Goal: Task Accomplishment & Management: Manage account settings

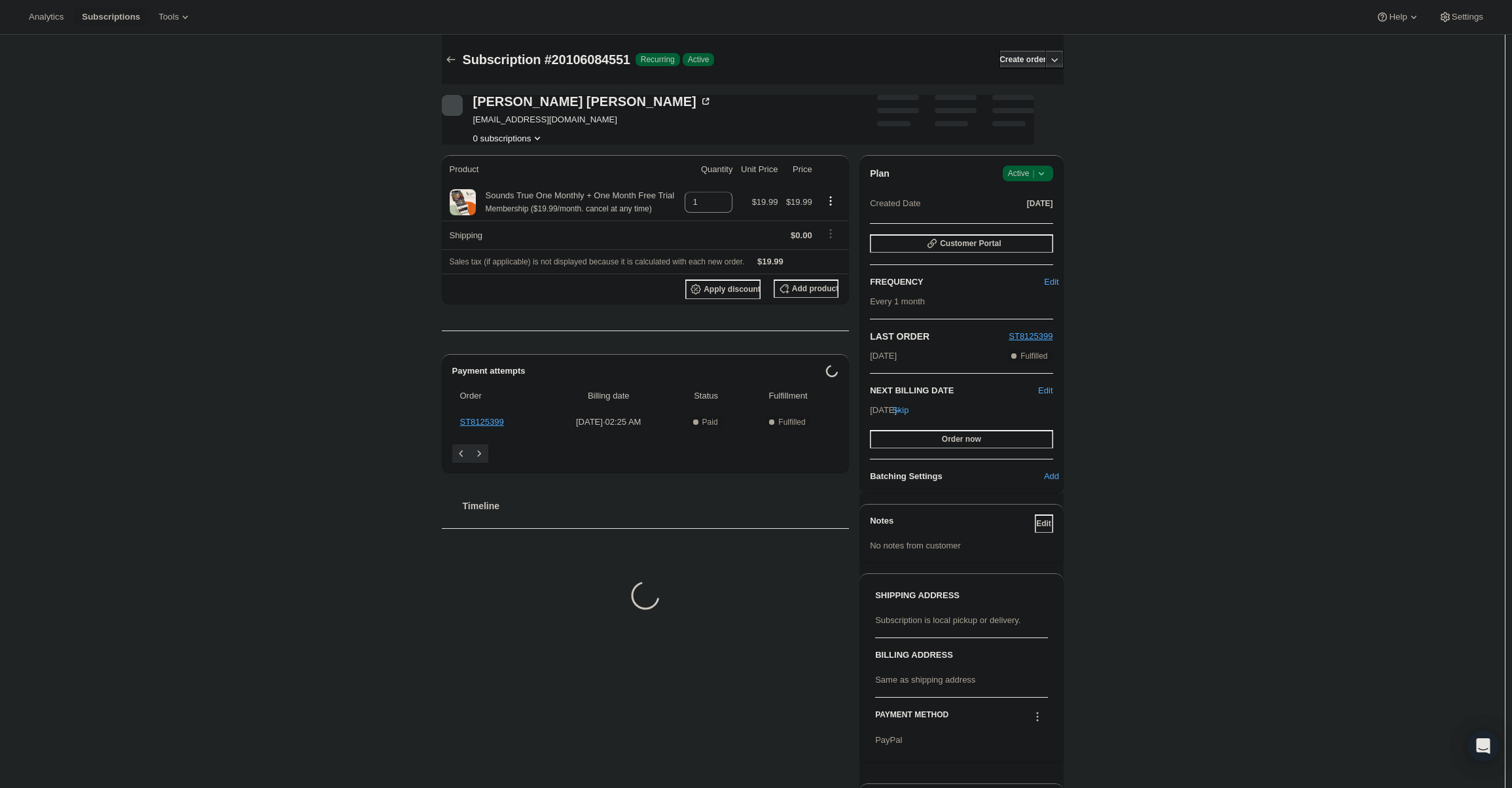
click at [1029, 178] on span "Active |" at bounding box center [1027, 174] width 40 height 13
click at [1031, 216] on span "Cancel subscription" at bounding box center [1031, 221] width 74 height 10
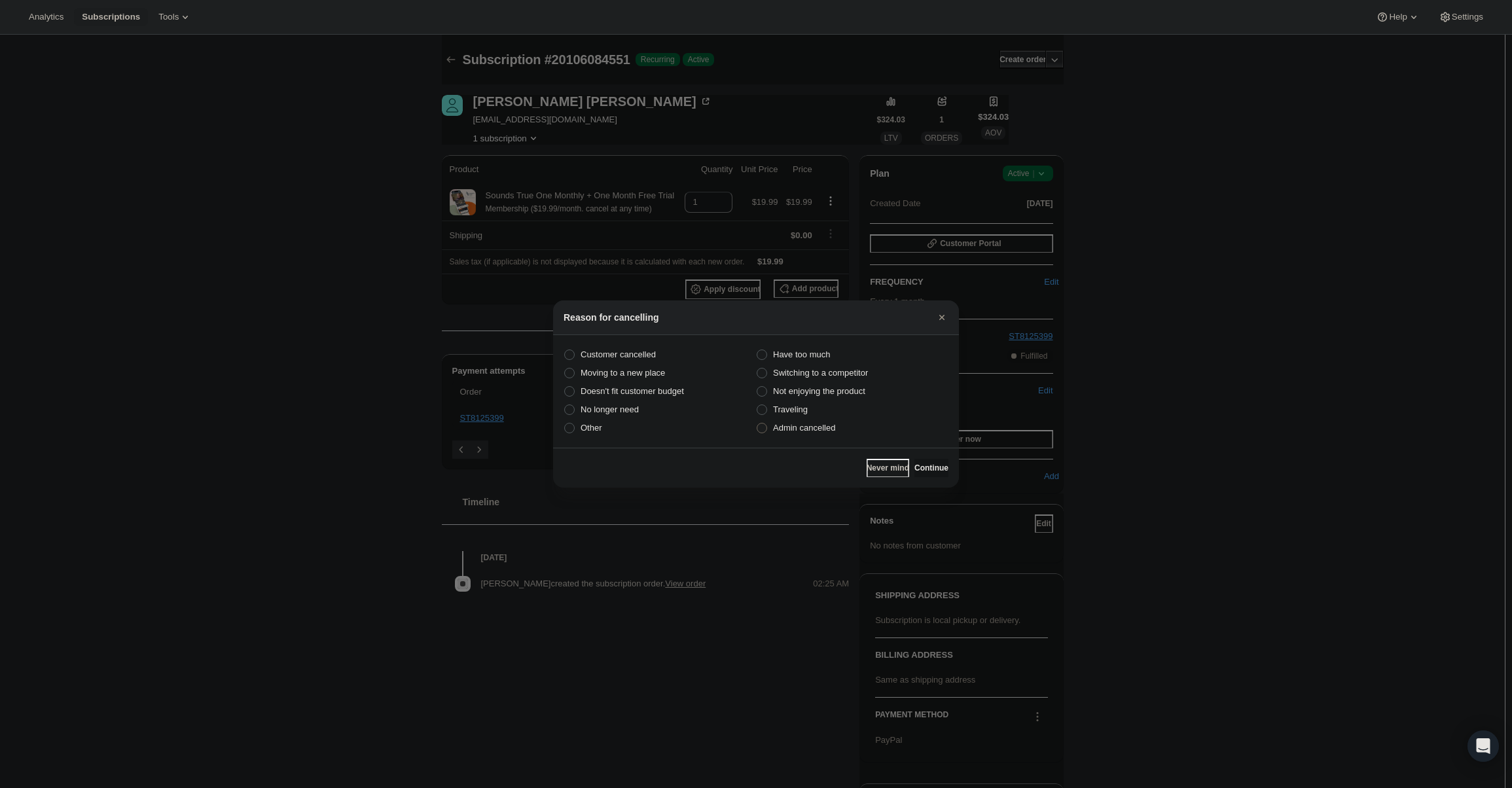
click at [807, 422] on span "Admin cancelled" at bounding box center [804, 428] width 62 height 13
click at [757, 423] on input "Admin cancelled" at bounding box center [757, 423] width 1 height 1
radio input "true"
click at [922, 466] on span "Continue" at bounding box center [932, 468] width 34 height 10
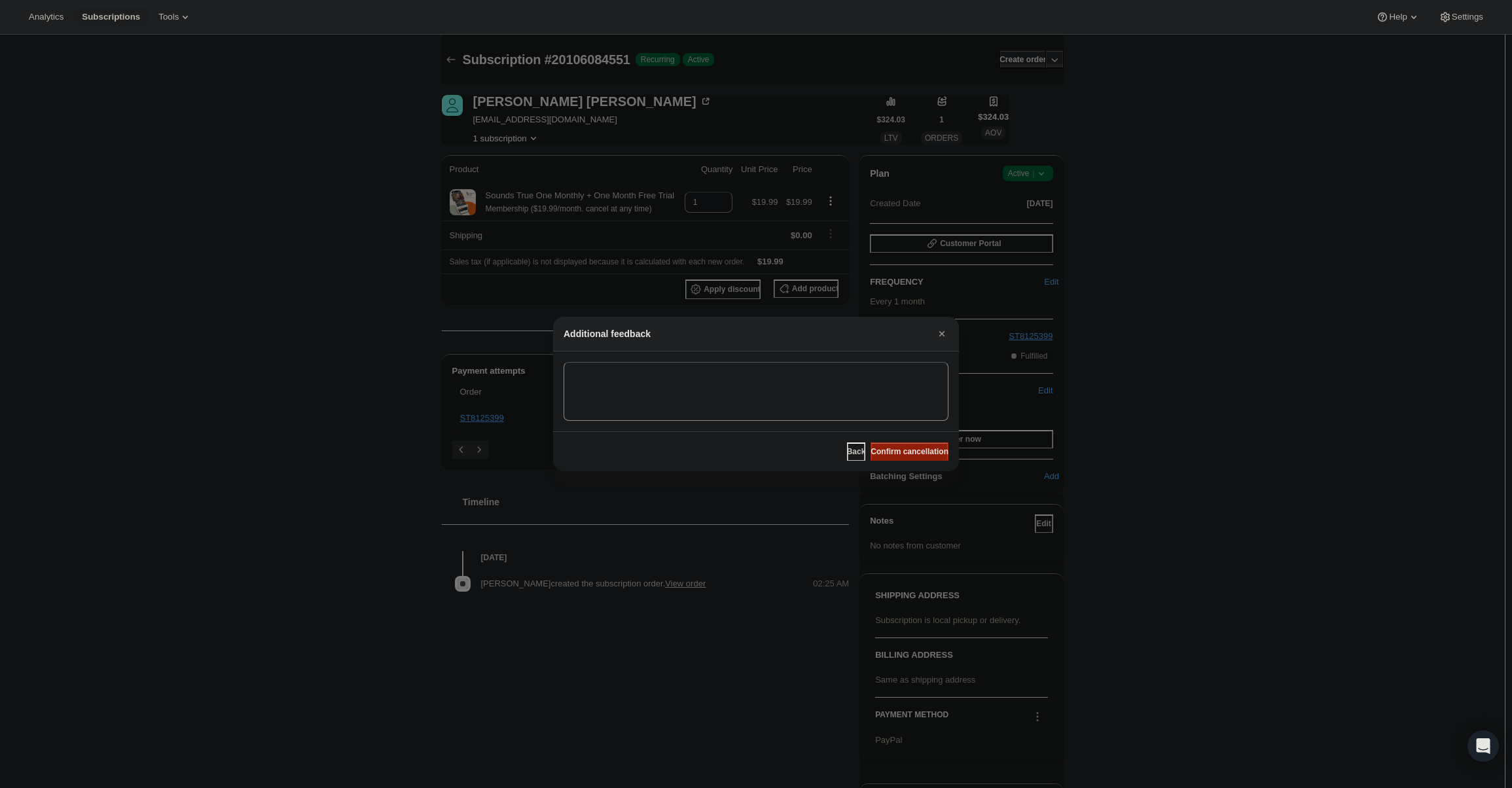
click at [922, 457] on button "Confirm cancellation" at bounding box center [909, 452] width 78 height 18
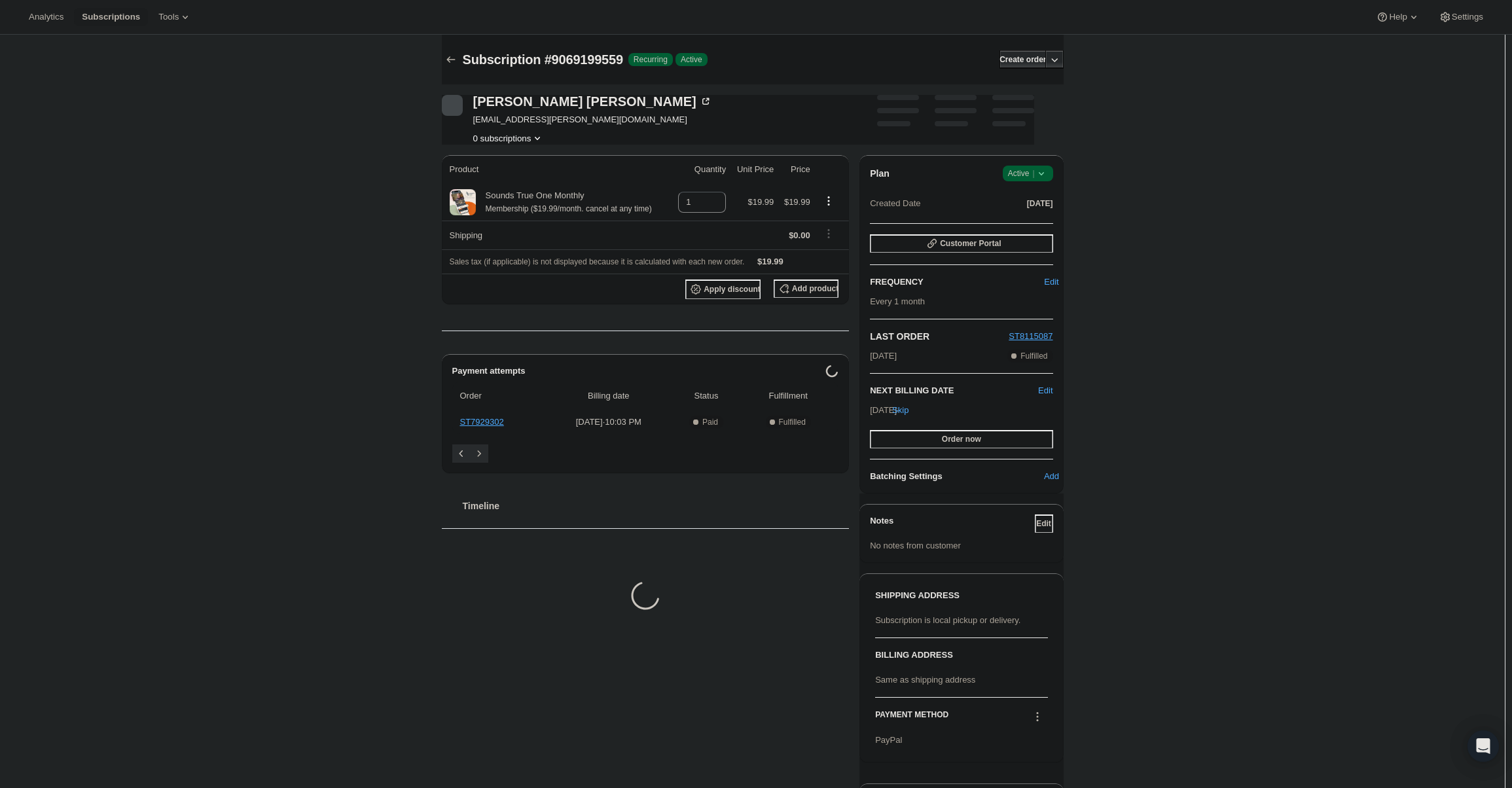
click at [1040, 168] on icon at bounding box center [1041, 174] width 13 height 13
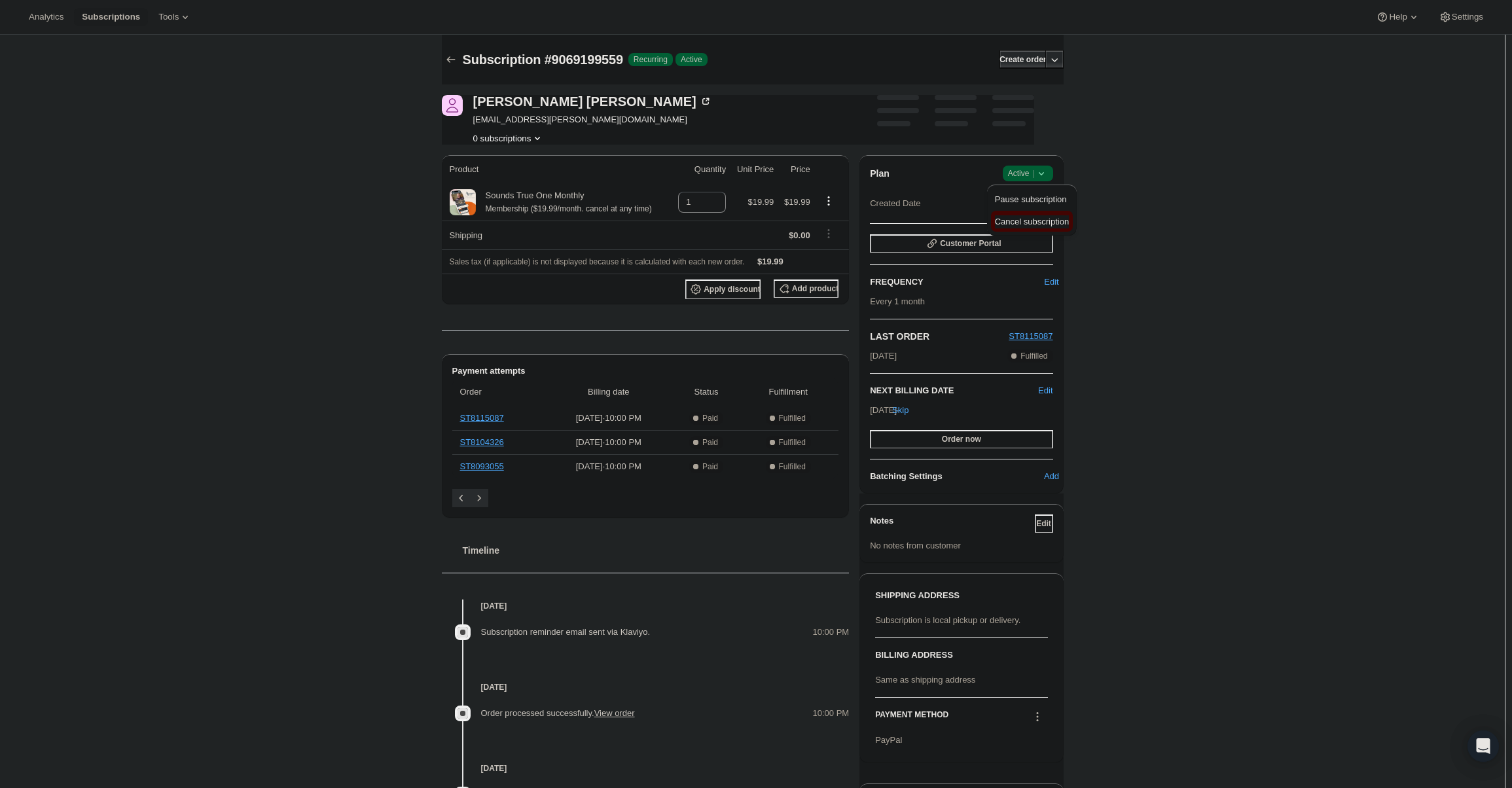
click at [1035, 212] on button "Cancel subscription" at bounding box center [1031, 221] width 82 height 21
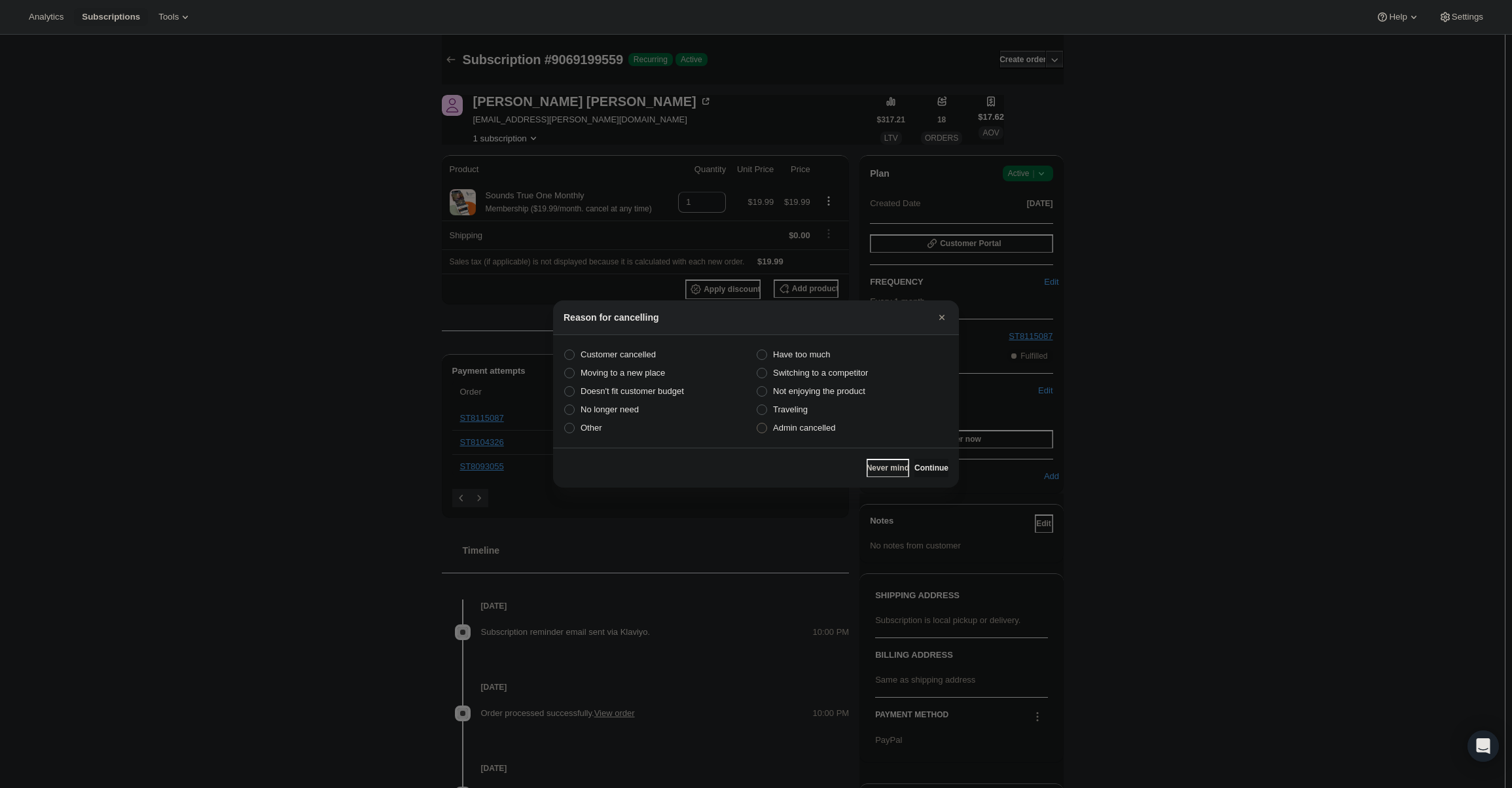
drag, startPoint x: 824, startPoint y: 427, endPoint x: 833, endPoint y: 425, distance: 9.2
click at [824, 427] on span "Admin cancelled" at bounding box center [804, 427] width 62 height 10
click at [757, 424] on input "Admin cancelled" at bounding box center [757, 423] width 1 height 1
radio input "true"
click at [927, 463] on span "Continue" at bounding box center [932, 468] width 34 height 10
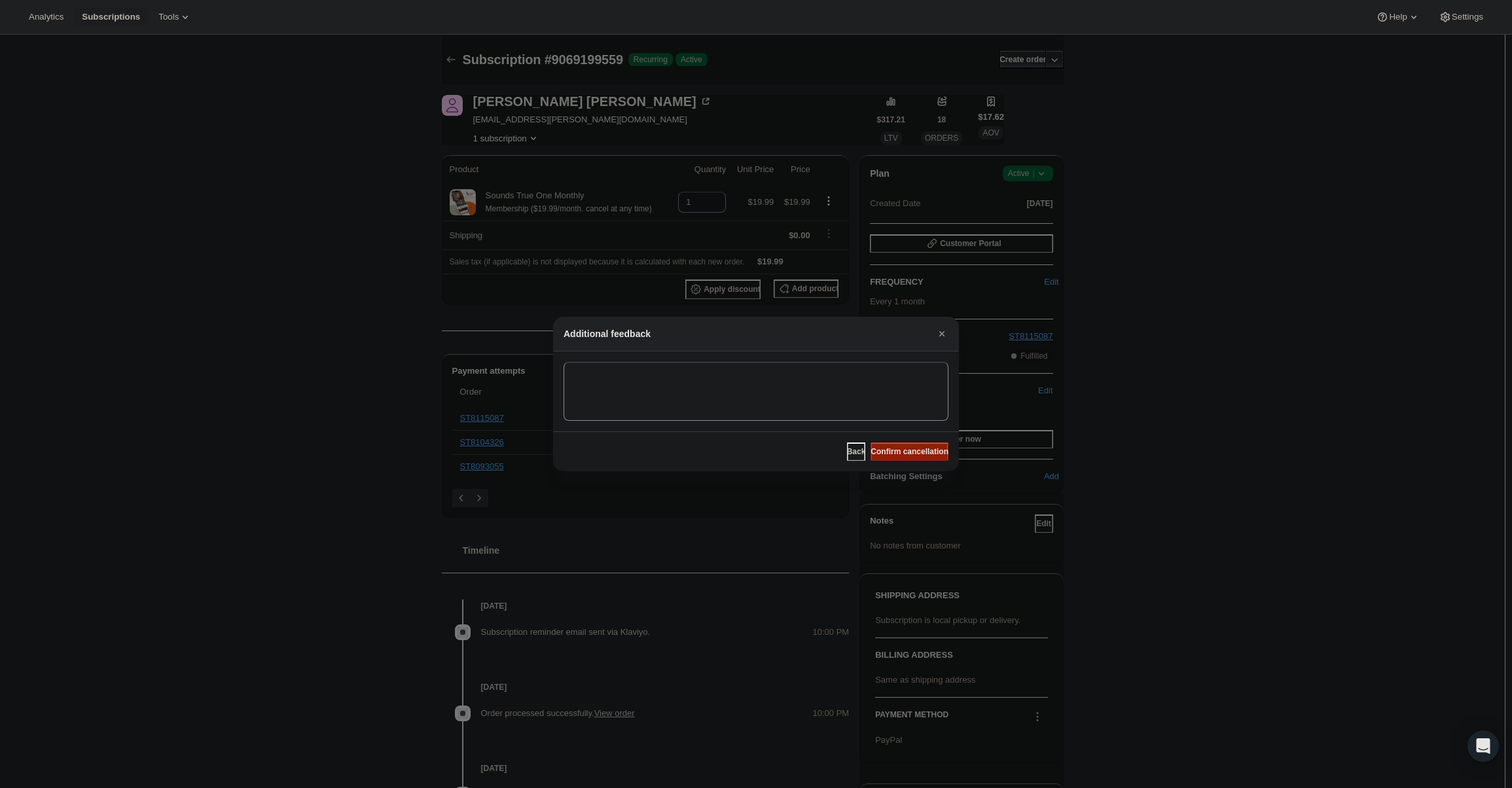
click at [913, 453] on span "Confirm cancellation" at bounding box center [909, 452] width 78 height 10
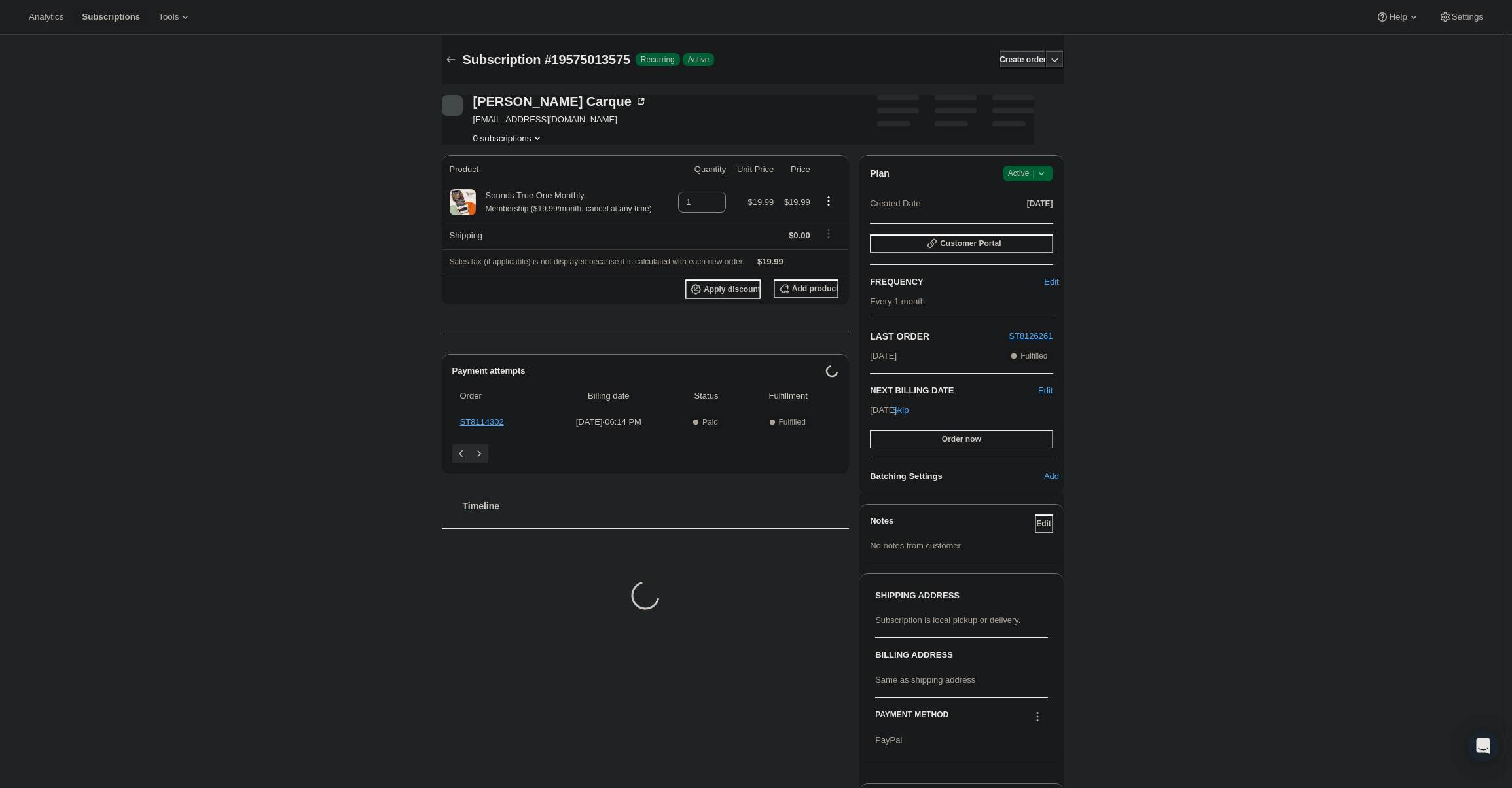
click at [1035, 172] on span "Active |" at bounding box center [1027, 174] width 40 height 13
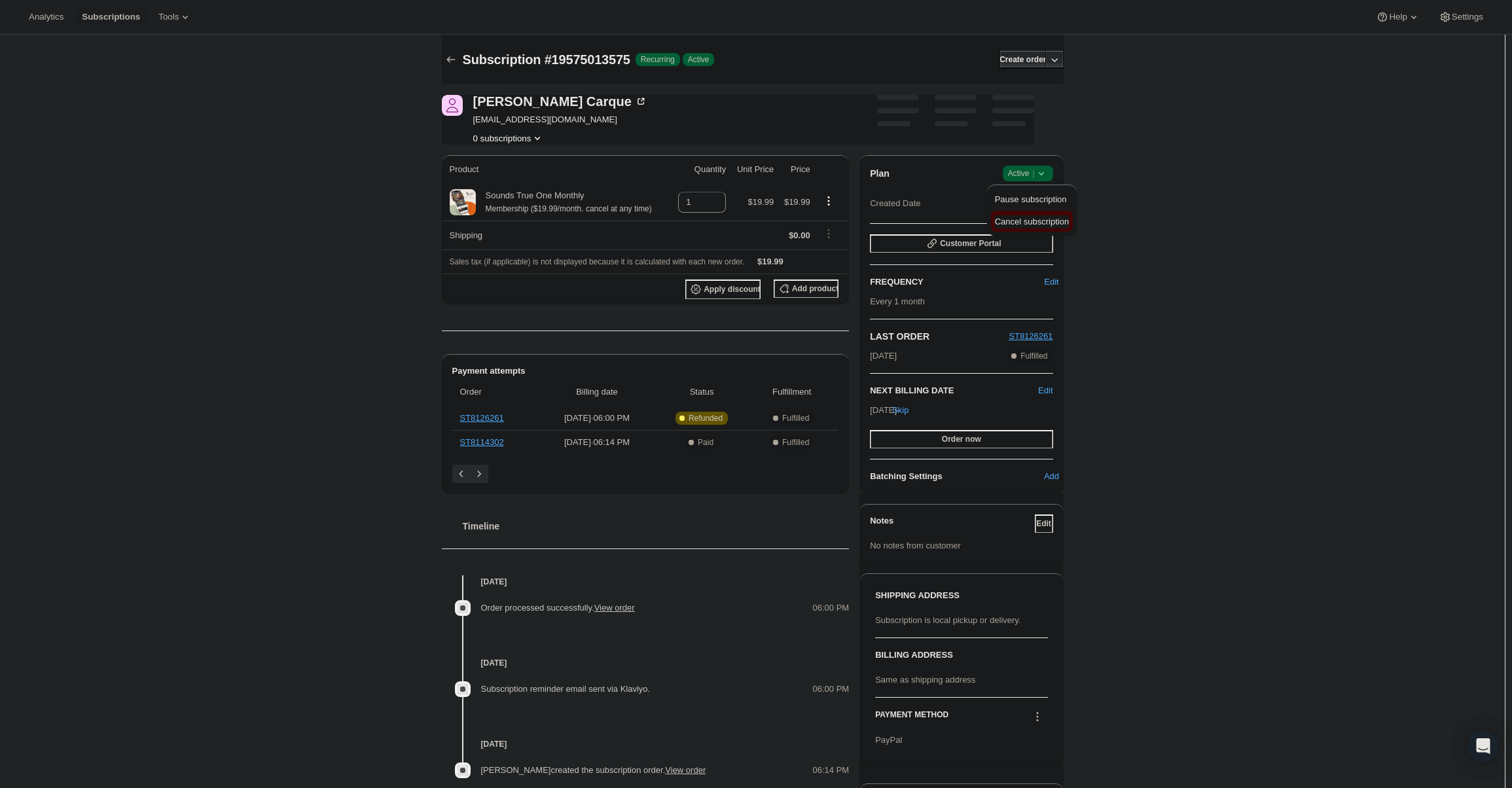
click at [1029, 218] on span "Cancel subscription" at bounding box center [1031, 221] width 74 height 10
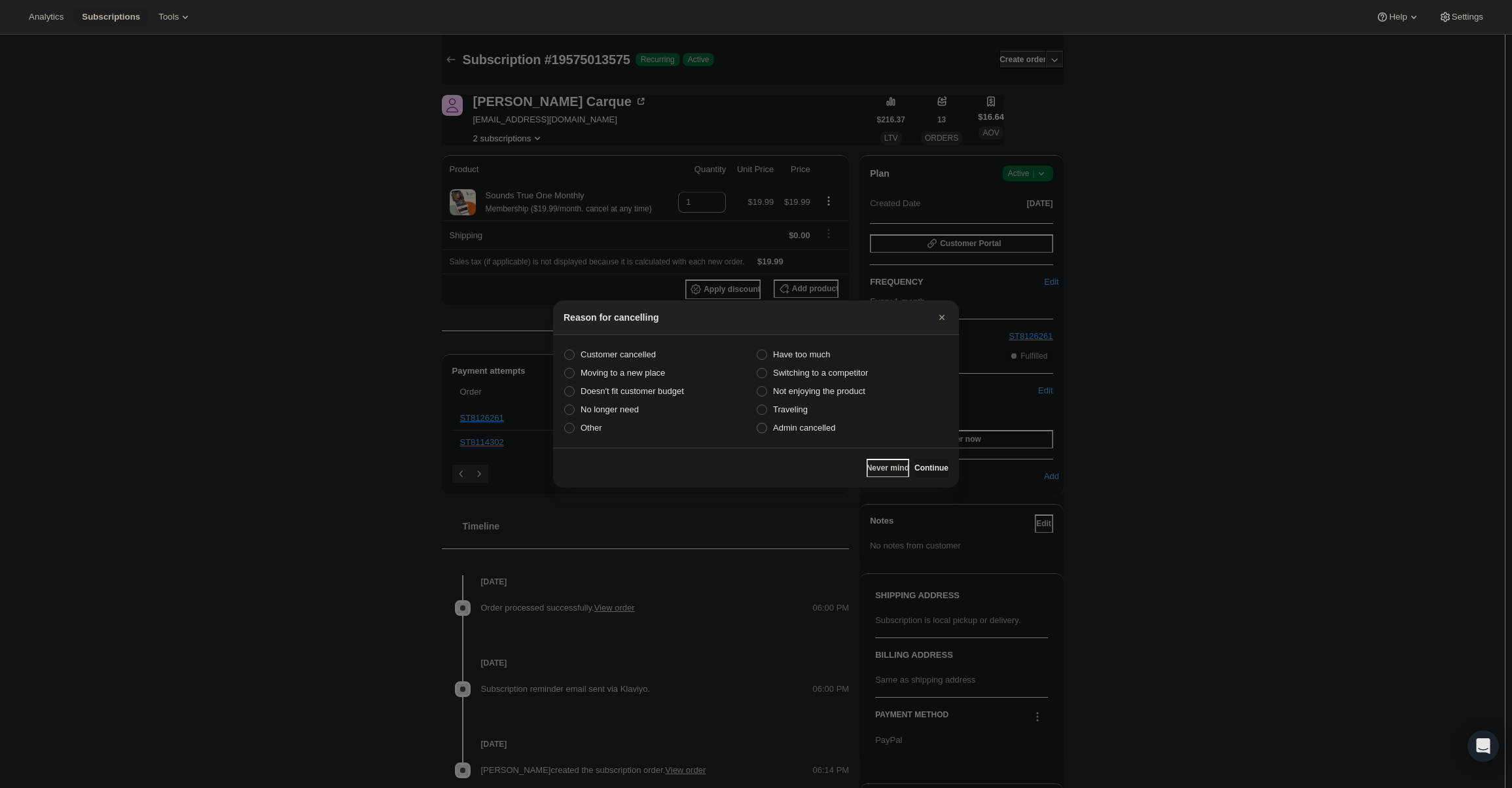
click at [837, 426] on label "Admin cancelled" at bounding box center [852, 428] width 193 height 18
click at [757, 424] on input "Admin cancelled" at bounding box center [757, 423] width 1 height 1
radio input "true"
click at [919, 460] on div "Never mind Continue" at bounding box center [756, 467] width 406 height 40
click at [918, 465] on span "Continue" at bounding box center [932, 468] width 34 height 10
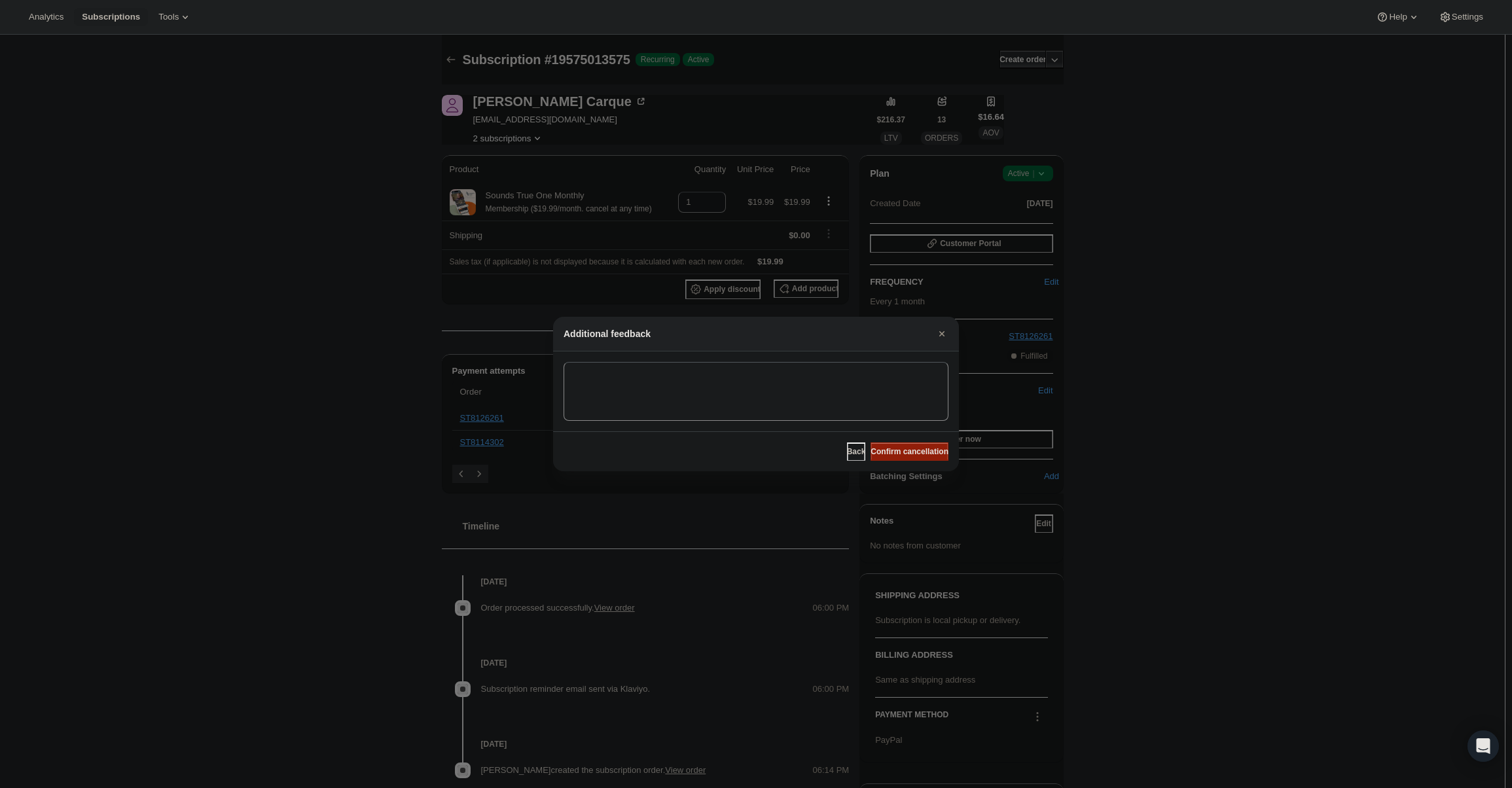
click at [911, 446] on button "Confirm cancellation" at bounding box center [909, 452] width 78 height 18
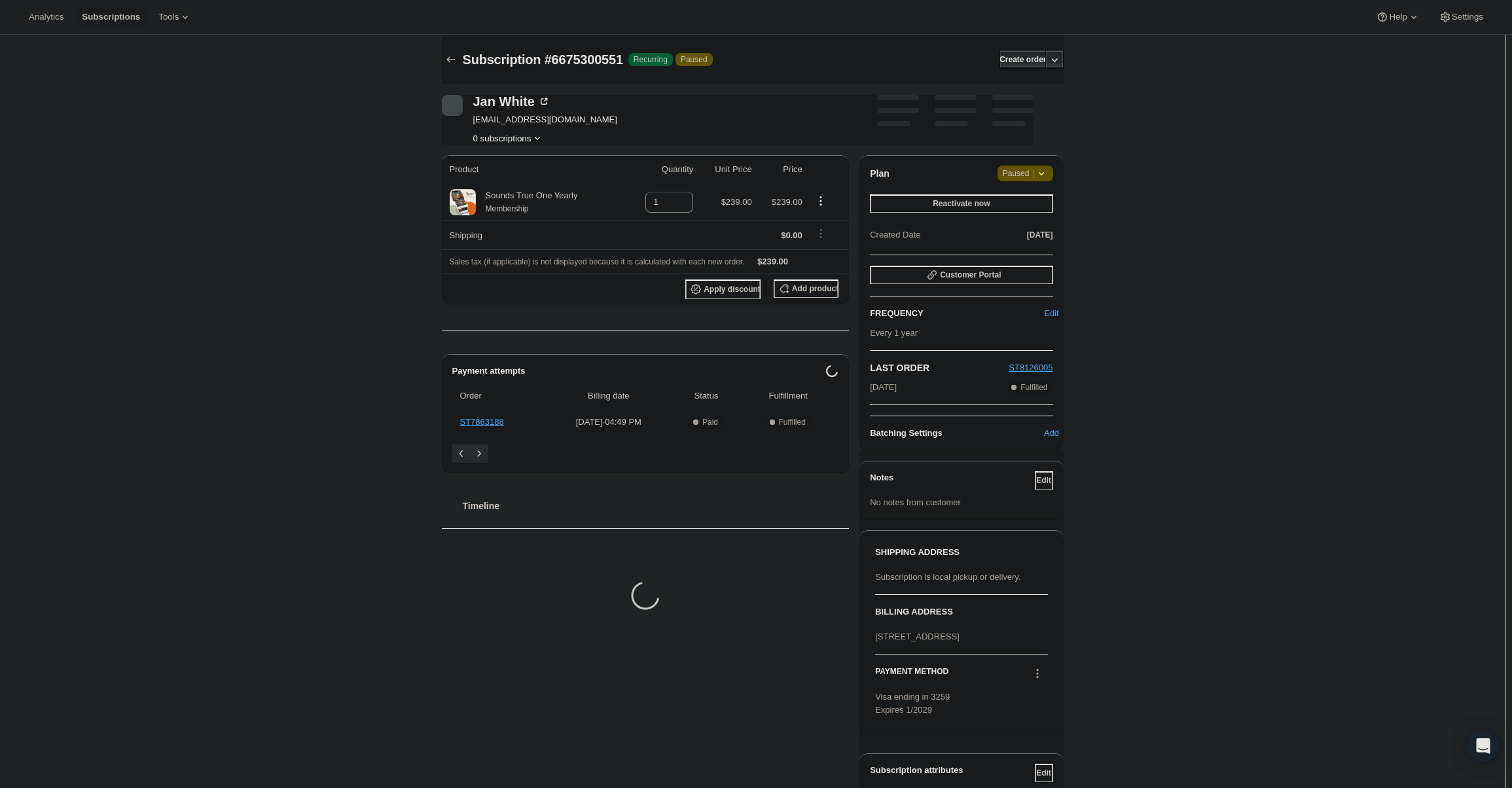
click at [1042, 170] on icon at bounding box center [1041, 174] width 13 height 13
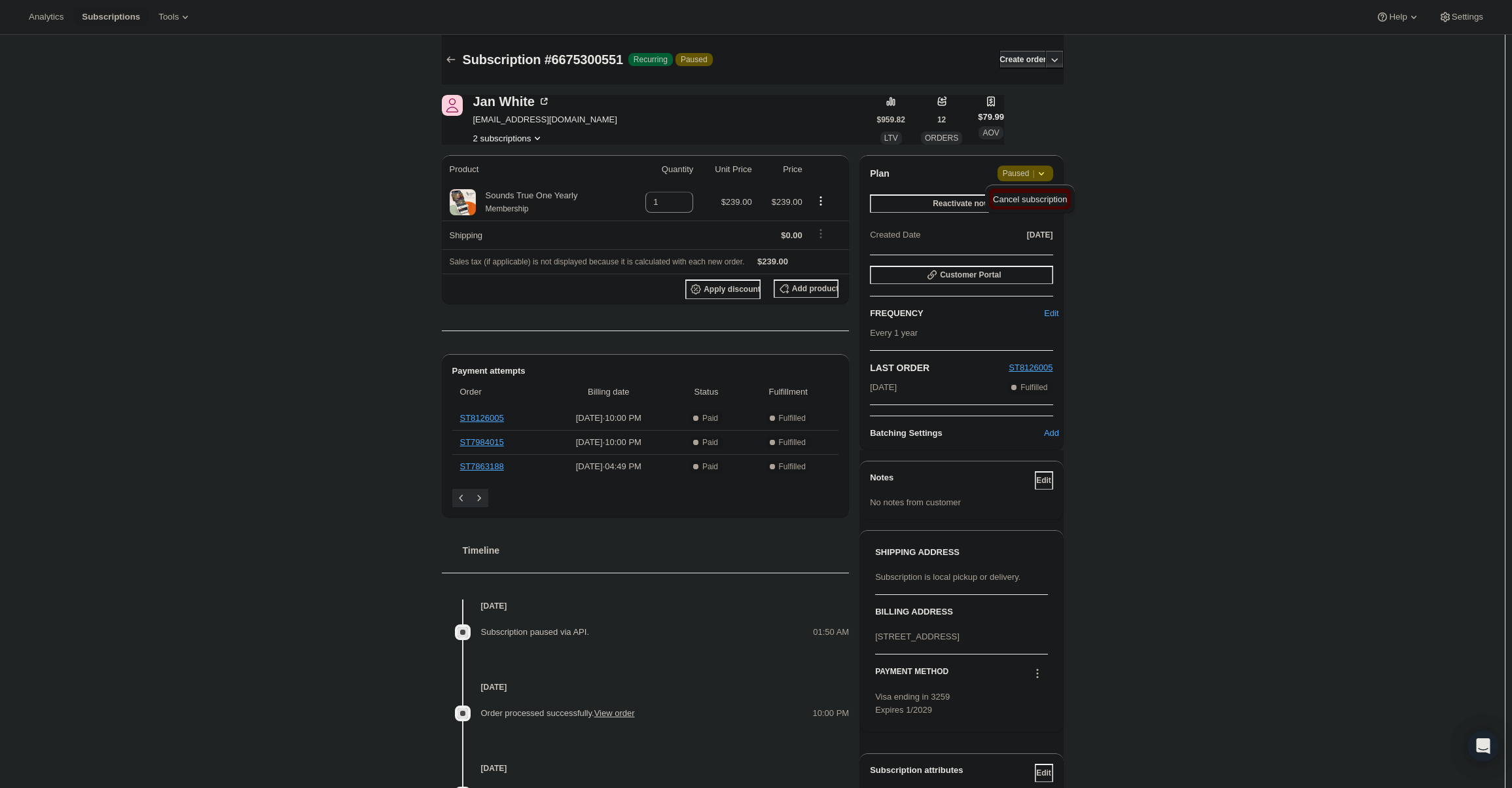
click at [1037, 202] on span "Cancel subscription" at bounding box center [1029, 199] width 74 height 10
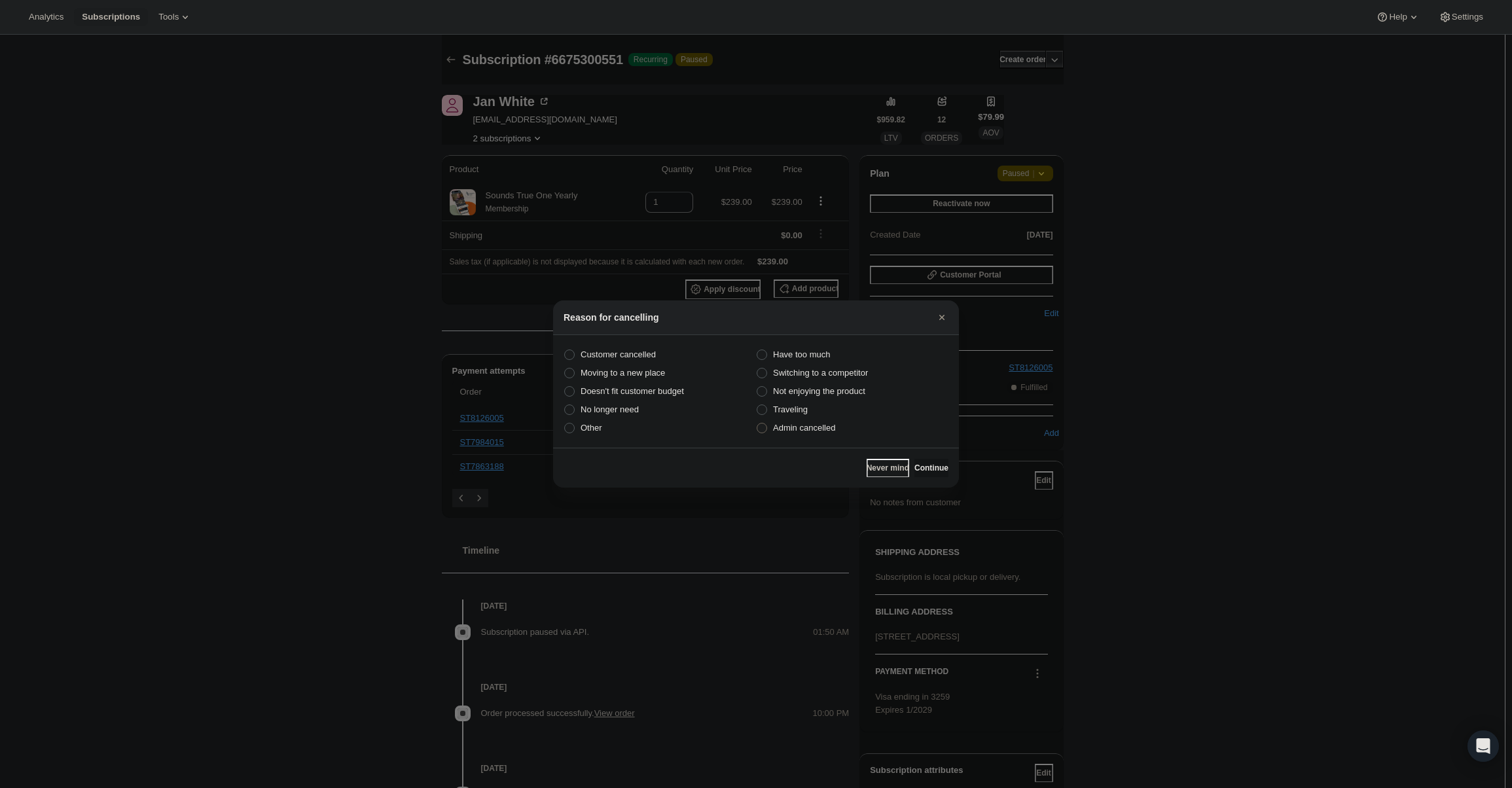
click at [839, 426] on label "Admin cancelled" at bounding box center [852, 428] width 193 height 18
click at [757, 424] on input "Admin cancelled" at bounding box center [757, 423] width 1 height 1
radio input "true"
click at [925, 469] on span "Continue" at bounding box center [932, 468] width 34 height 10
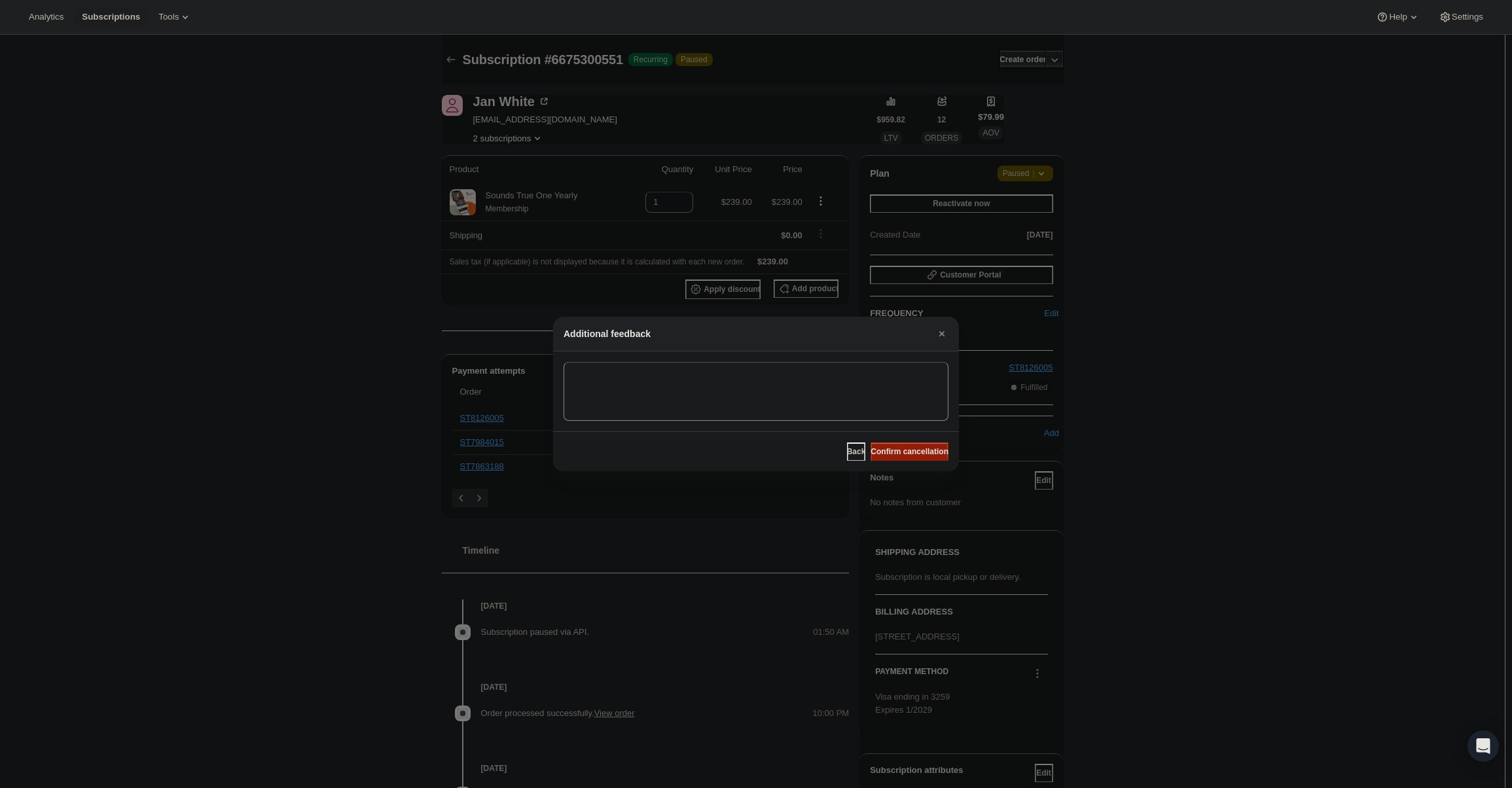
click at [925, 453] on span "Confirm cancellation" at bounding box center [909, 452] width 78 height 10
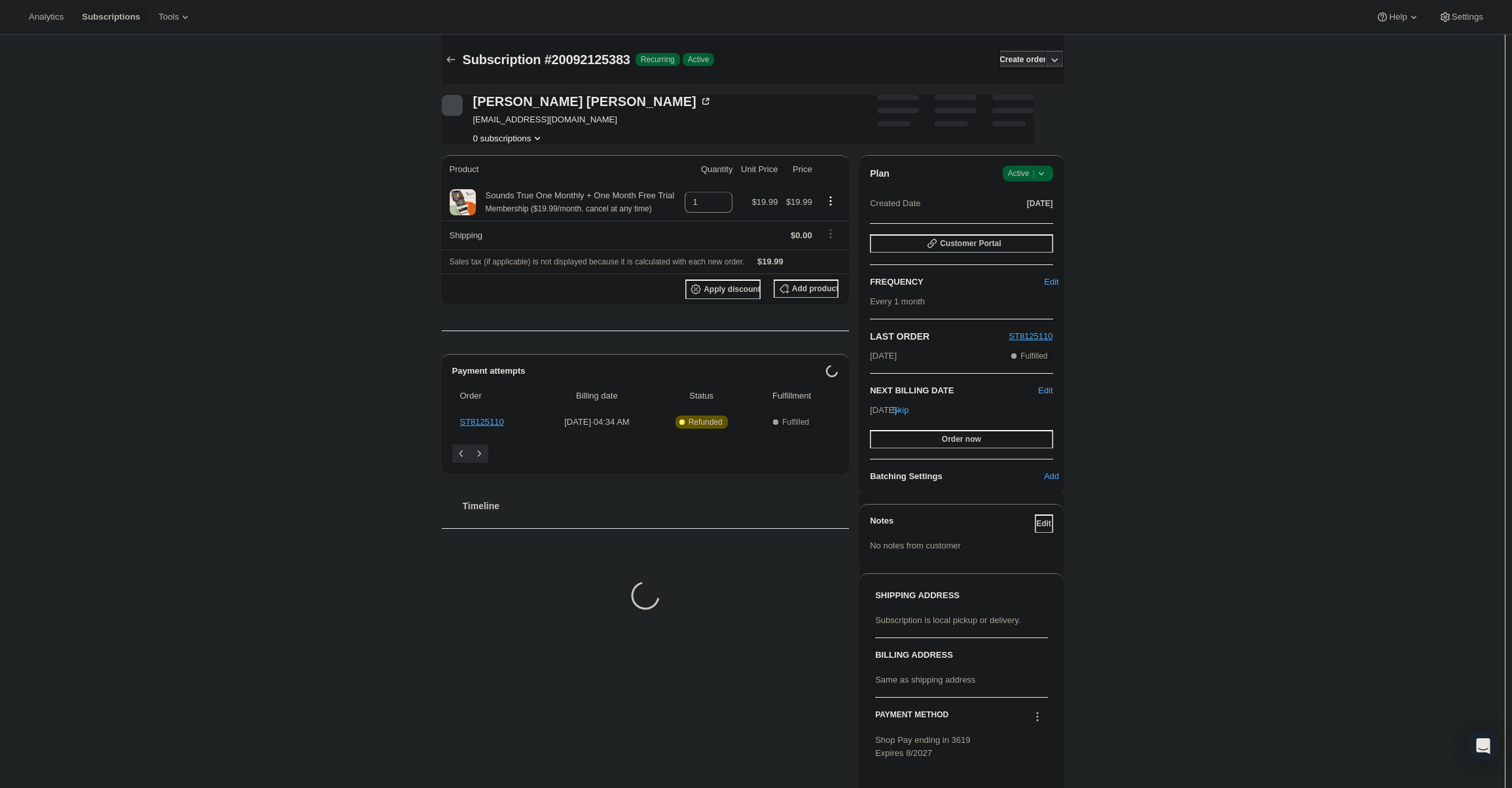
click at [1033, 172] on span "Active |" at bounding box center [1027, 174] width 40 height 13
click at [1032, 213] on button "Cancel subscription" at bounding box center [1031, 221] width 82 height 21
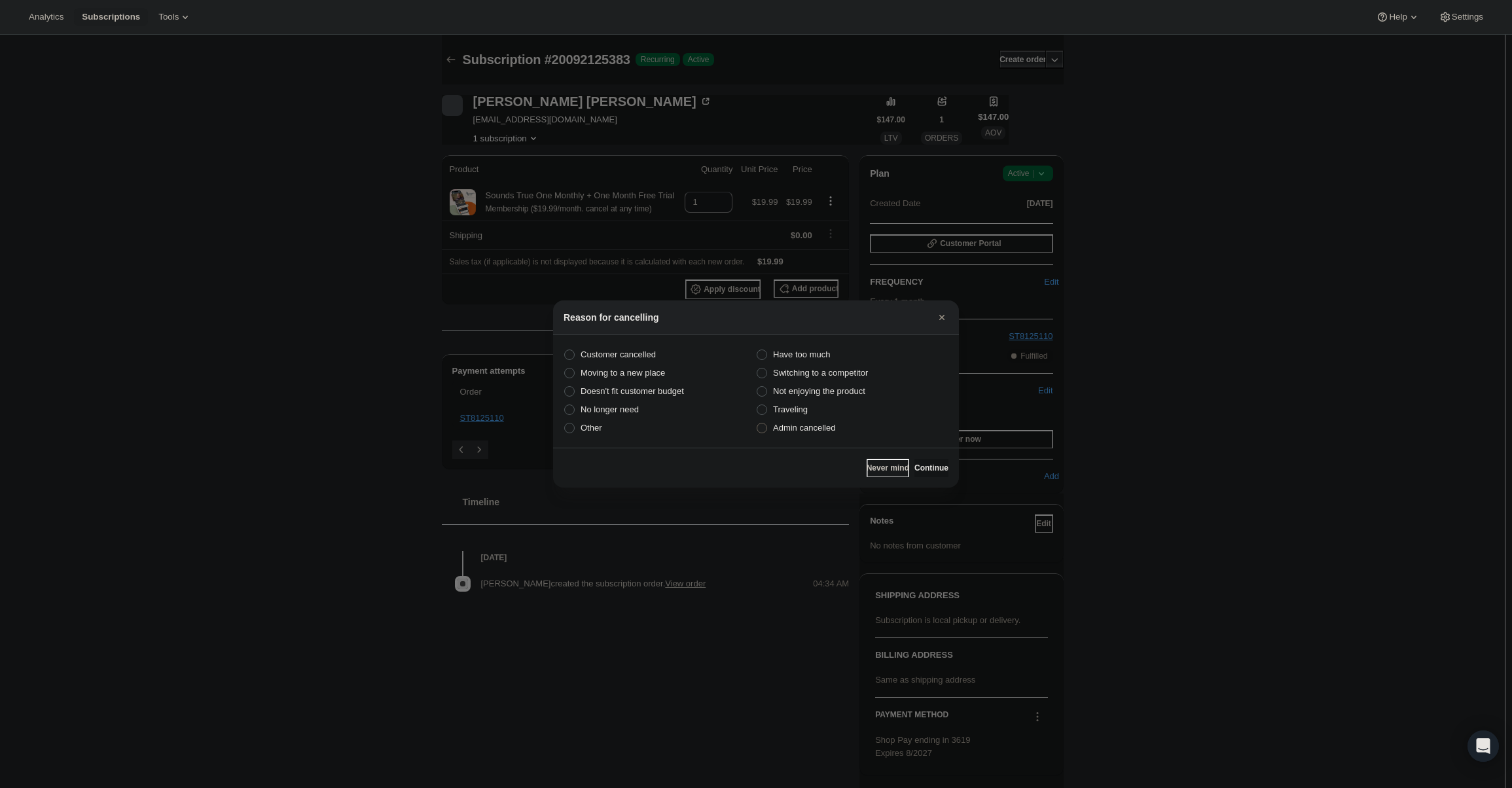
click at [824, 433] on span "Admin cancelled" at bounding box center [804, 427] width 62 height 10
click at [757, 424] on input "Admin cancelled" at bounding box center [757, 423] width 1 height 1
radio input "true"
drag, startPoint x: 931, startPoint y: 478, endPoint x: 921, endPoint y: 469, distance: 13.5
click at [928, 477] on div "Never mind Continue" at bounding box center [756, 467] width 406 height 40
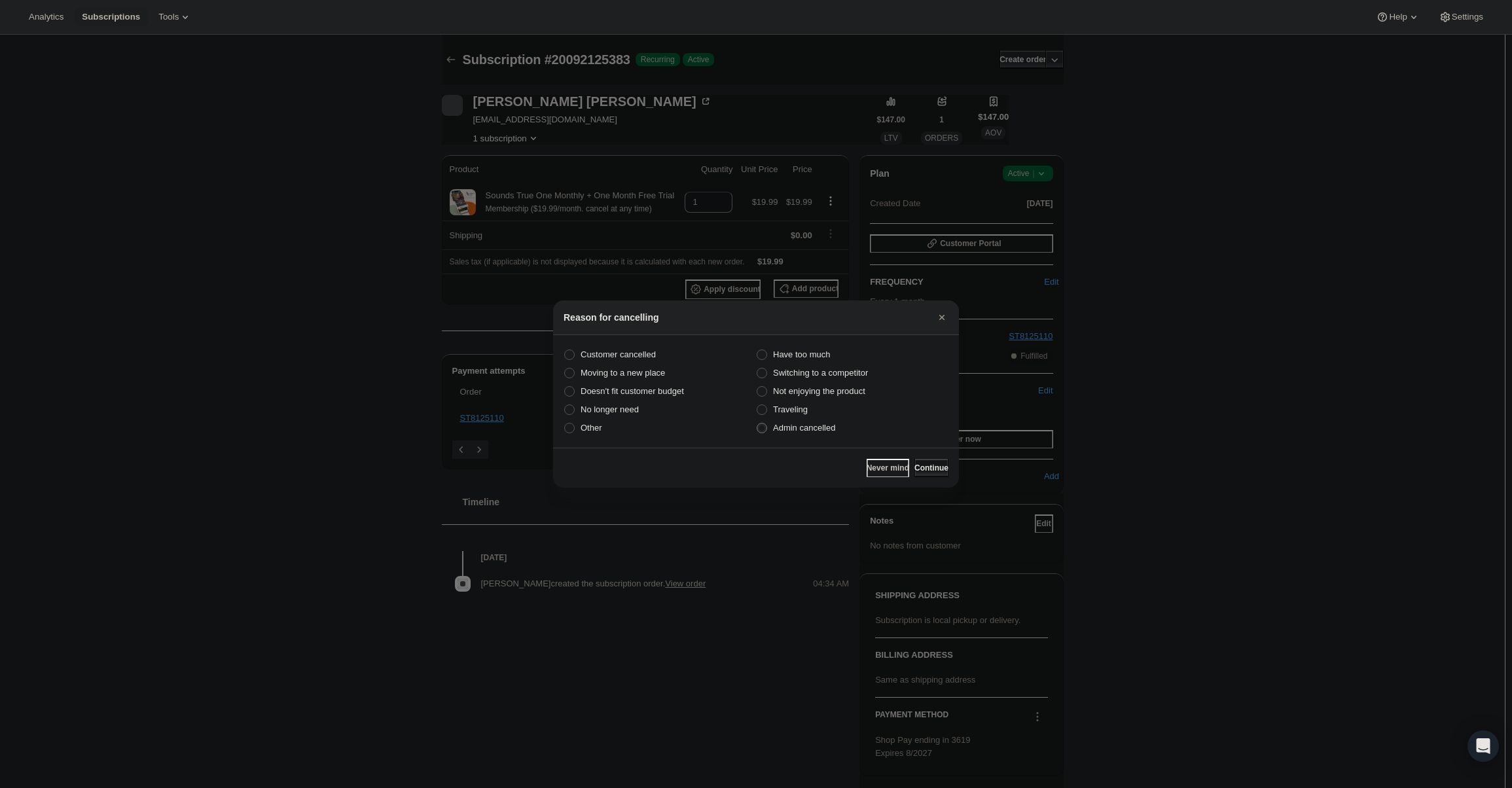
click at [920, 467] on span "Continue" at bounding box center [932, 468] width 34 height 10
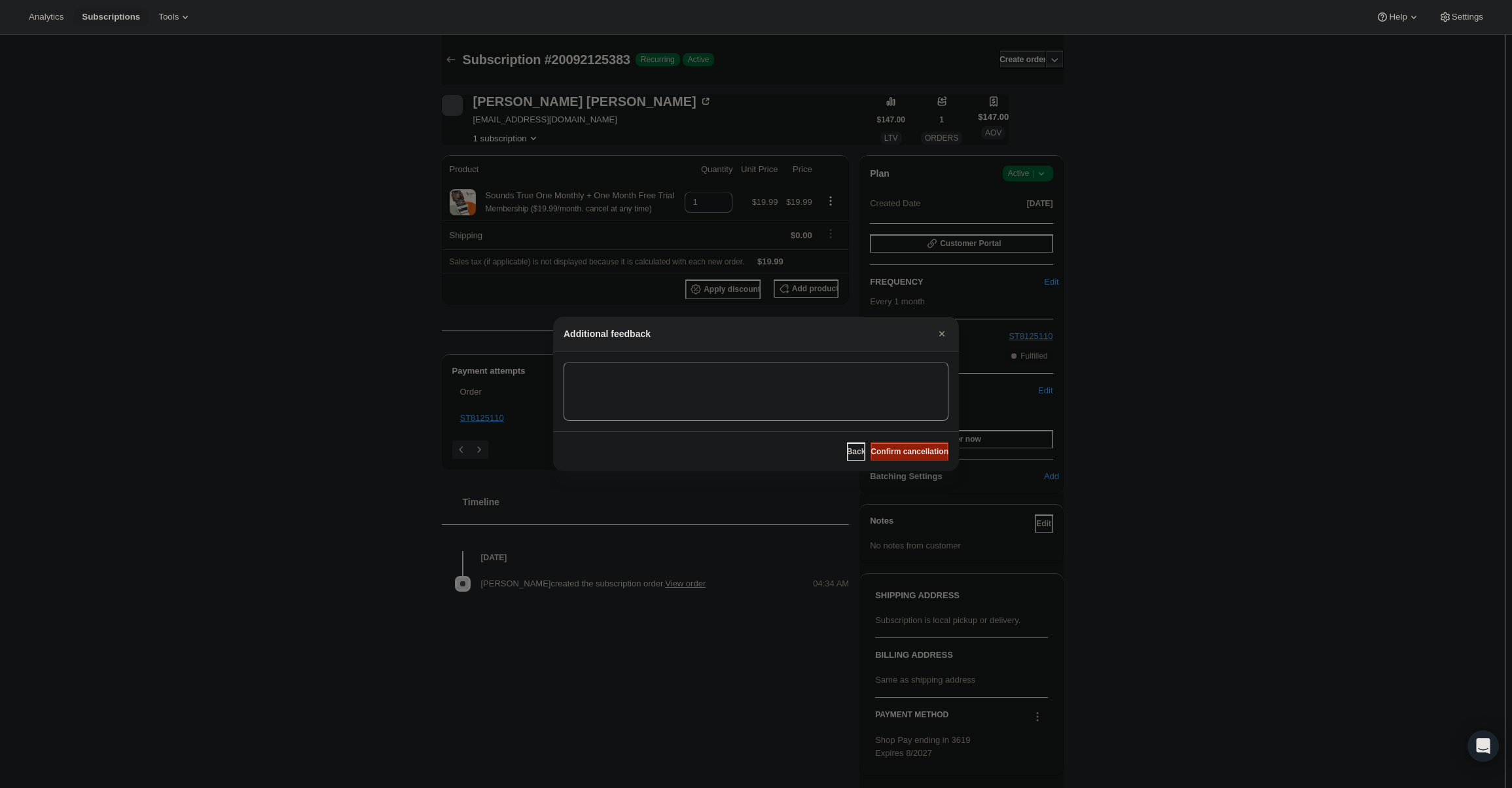
click at [911, 450] on span "Confirm cancellation" at bounding box center [909, 452] width 78 height 10
